Goal: Browse casually

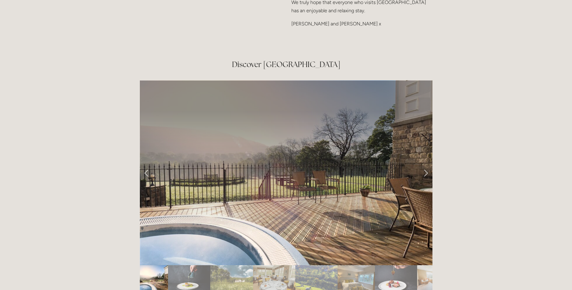
scroll to position [998, 0]
click at [424, 163] on link "Next Slide" at bounding box center [425, 172] width 13 height 18
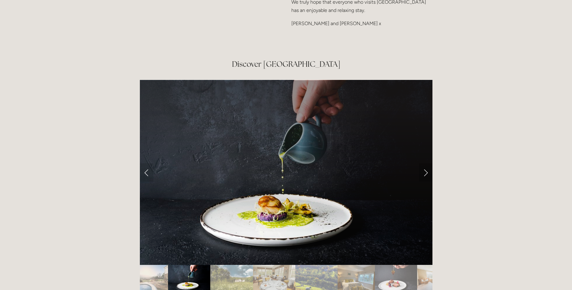
click at [424, 163] on link "Next Slide" at bounding box center [425, 172] width 13 height 18
click at [426, 163] on link "Next Slide" at bounding box center [425, 172] width 13 height 18
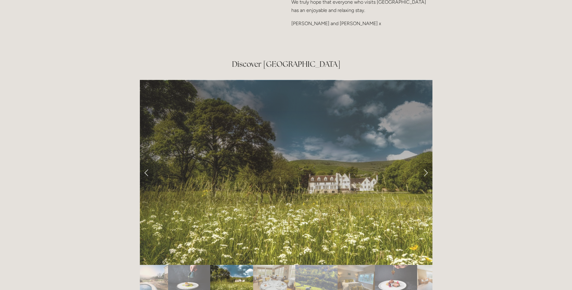
click at [426, 163] on link "Next Slide" at bounding box center [425, 172] width 13 height 18
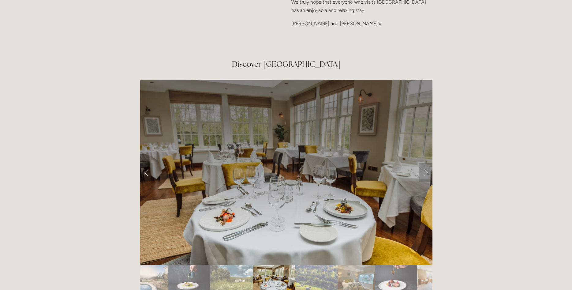
click at [426, 163] on link "Next Slide" at bounding box center [425, 172] width 13 height 18
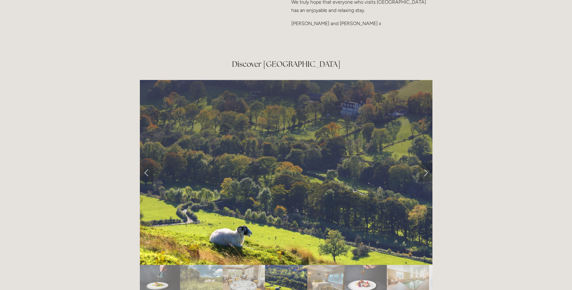
click at [426, 163] on link "Next Slide" at bounding box center [425, 172] width 13 height 18
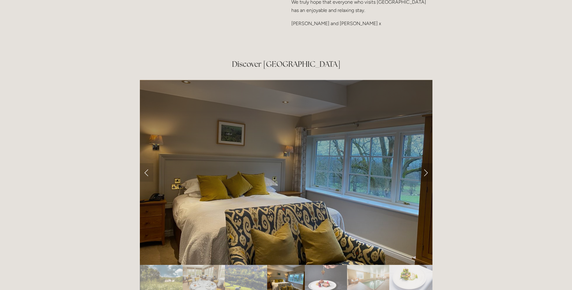
click at [426, 163] on link "Next Slide" at bounding box center [425, 172] width 13 height 18
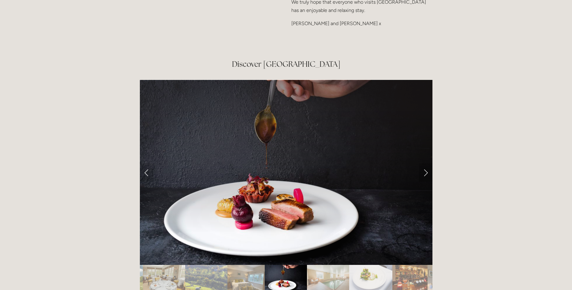
click at [426, 163] on link "Next Slide" at bounding box center [425, 172] width 13 height 18
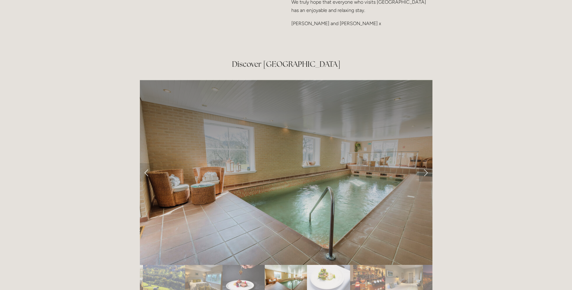
click at [426, 163] on link "Next Slide" at bounding box center [425, 172] width 13 height 18
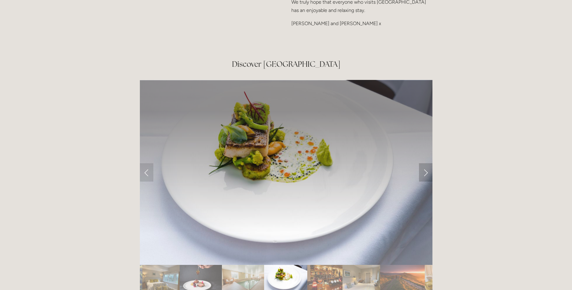
click at [426, 163] on link "Next Slide" at bounding box center [425, 172] width 13 height 18
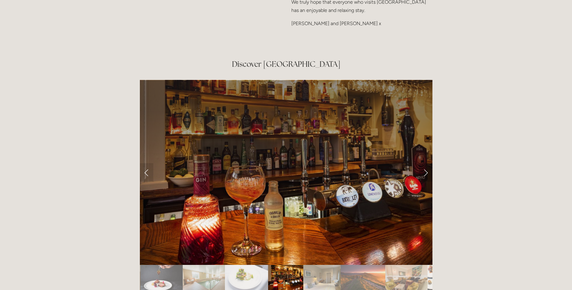
click at [426, 163] on link "Next Slide" at bounding box center [425, 172] width 13 height 18
click at [424, 163] on link "Next Slide" at bounding box center [425, 172] width 13 height 18
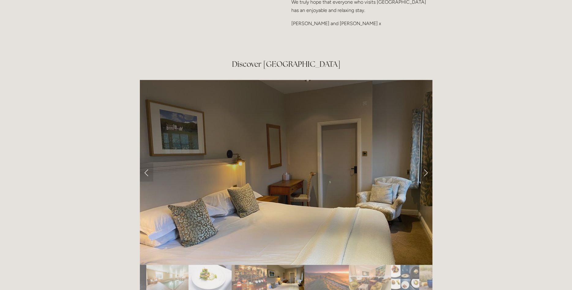
click at [426, 163] on link "Next Slide" at bounding box center [425, 172] width 13 height 18
click at [424, 163] on link "Next Slide" at bounding box center [425, 172] width 13 height 18
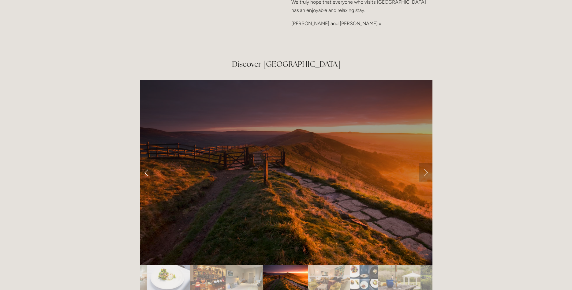
click at [424, 163] on link "Next Slide" at bounding box center [425, 172] width 13 height 18
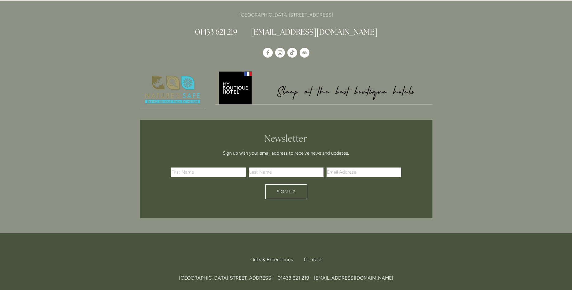
scroll to position [1653, 0]
